Goal: Information Seeking & Learning: Compare options

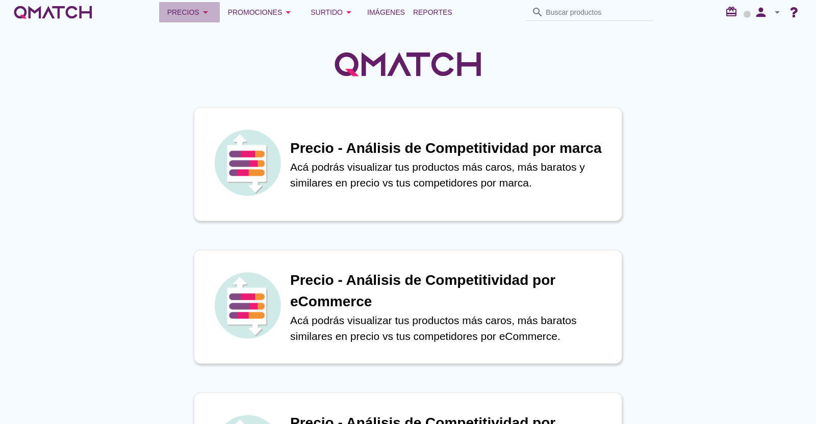
click at [196, 14] on div "Precios arrow_drop_down" at bounding box center [189, 12] width 44 height 12
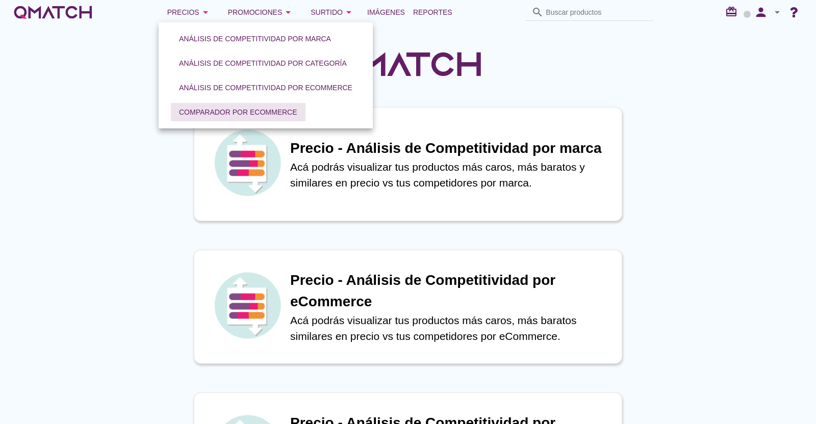
click at [245, 113] on div "Comparador por eCommerce" at bounding box center [238, 112] width 118 height 11
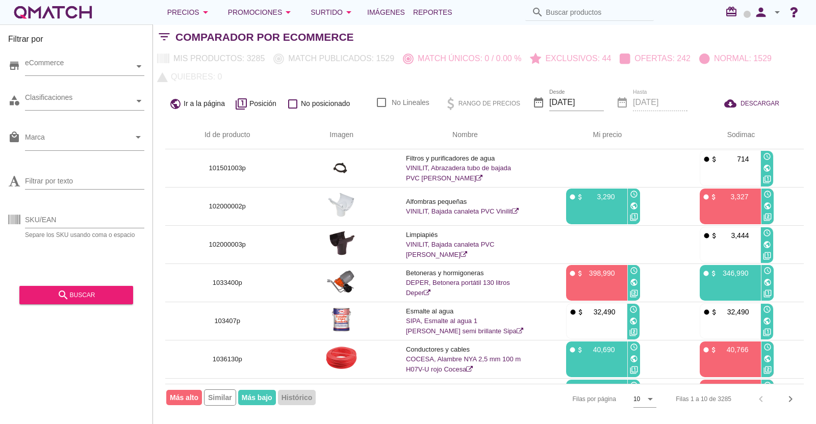
click at [59, 209] on div "SKU/EAN Separe los SKU usando coma o espacio" at bounding box center [76, 222] width 136 height 33
click at [56, 218] on input "SKU/EAN" at bounding box center [84, 220] width 119 height 16
paste input "1443458p 824639p 1251601p 1299889p 1288891p 1182025p 1275312p 1291147p 1046683p…"
type input "1443458p 824639p 1251601p 1299889p 1288891p 1182025p 1275312p 1291147p 1046683p…"
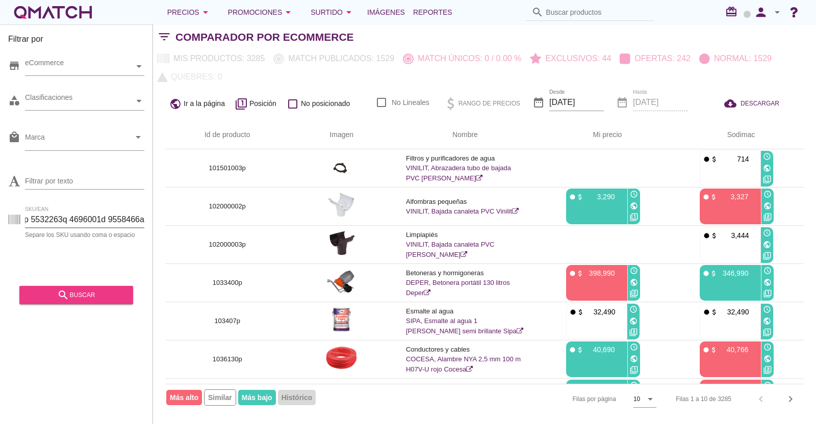
click at [96, 292] on div "search buscar" at bounding box center [76, 295] width 97 height 12
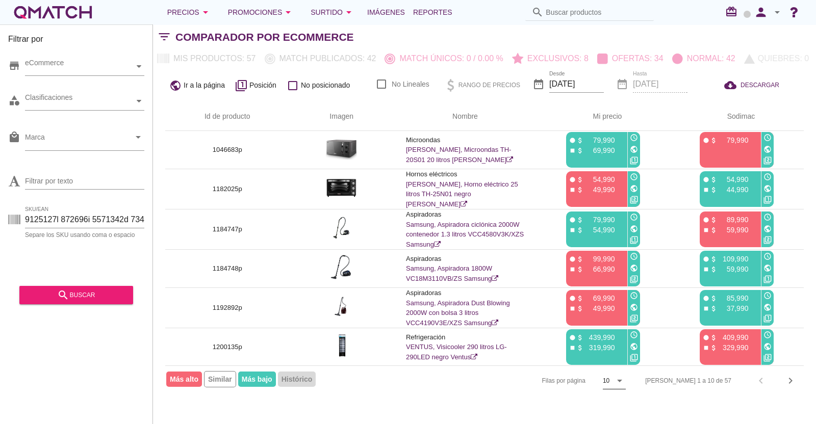
click at [626, 384] on icon "arrow_drop_down" at bounding box center [620, 381] width 12 height 12
click at [648, 396] on div "50" at bounding box center [651, 402] width 22 height 12
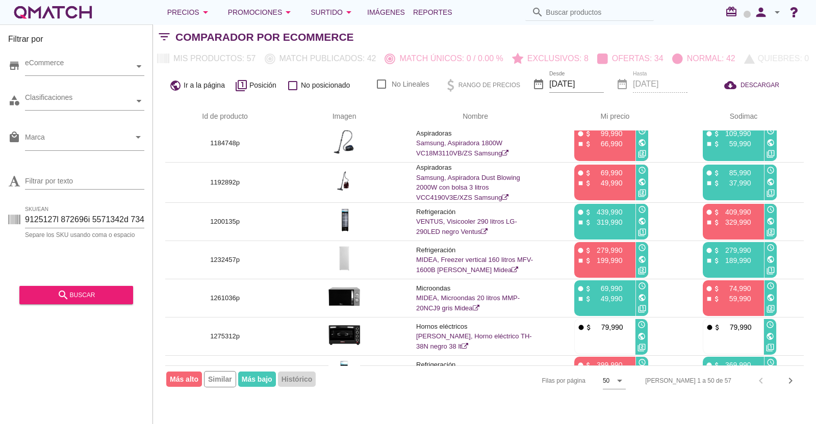
scroll to position [0, 0]
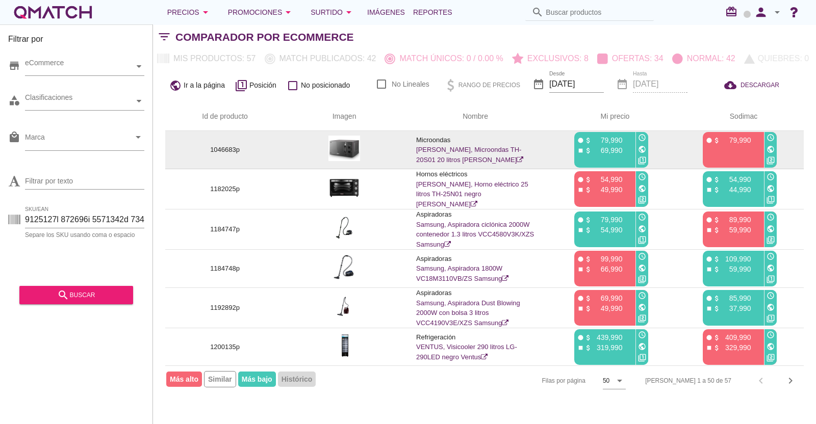
click at [220, 150] on p "1046683p" at bounding box center [225, 150] width 95 height 10
click at [222, 150] on p "1046683p" at bounding box center [225, 150] width 95 height 10
copy p "1046683p"
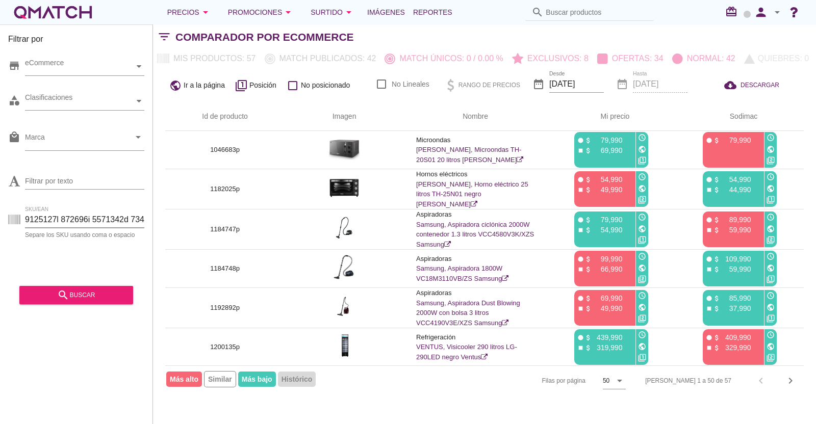
drag, startPoint x: 109, startPoint y: 220, endPoint x: 0, endPoint y: 215, distance: 109.2
click at [0, 215] on div "Filtrar por store eCommerce category Clasificaciones local_mall Marca arrow_dro…" at bounding box center [76, 224] width 153 height 400
click at [29, 215] on input "SKU/EAN" at bounding box center [84, 220] width 119 height 16
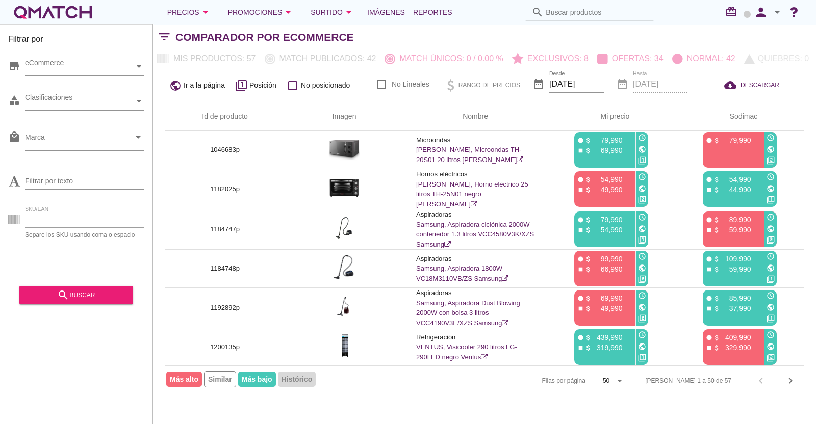
paste input "1485459p 1477319p 1474631p 1474630p 1465444p 1460495p 1460494p 1455535p 1449227…"
type input "1485459p 1477319p 1474631p 1474630p 1465444p 1460495p 1460494p 1455535p 1449227…"
click at [82, 295] on div "search buscar" at bounding box center [76, 295] width 97 height 12
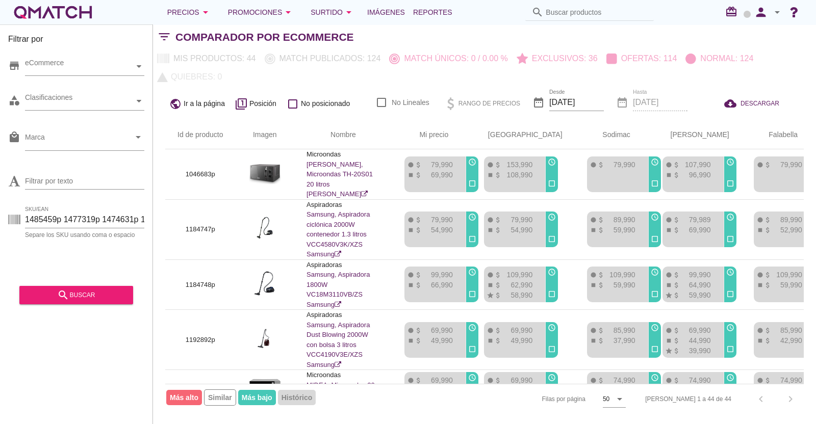
click at [790, 400] on div "[PERSON_NAME] 1 a 44 de 44 chevron_left chevron_right" at bounding box center [718, 399] width 171 height 24
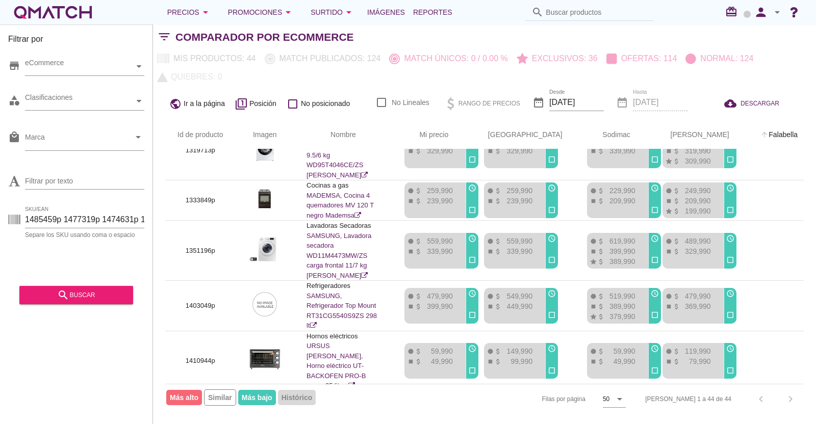
scroll to position [670, 0]
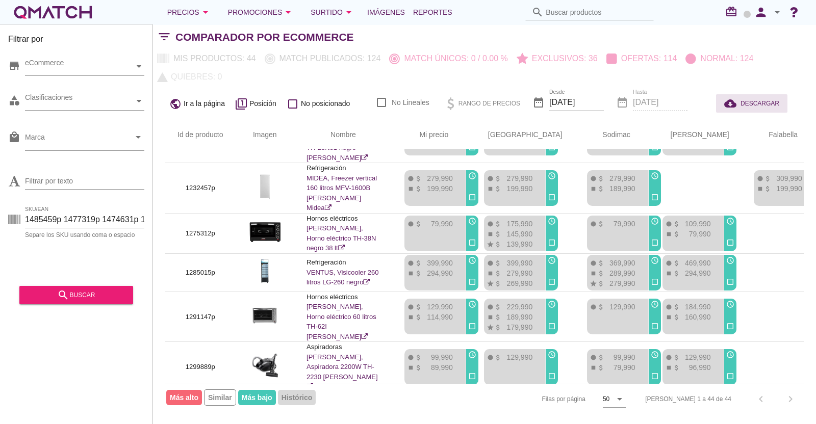
click at [751, 103] on span "DESCARGAR" at bounding box center [760, 103] width 39 height 9
